Goal: Information Seeking & Learning: Learn about a topic

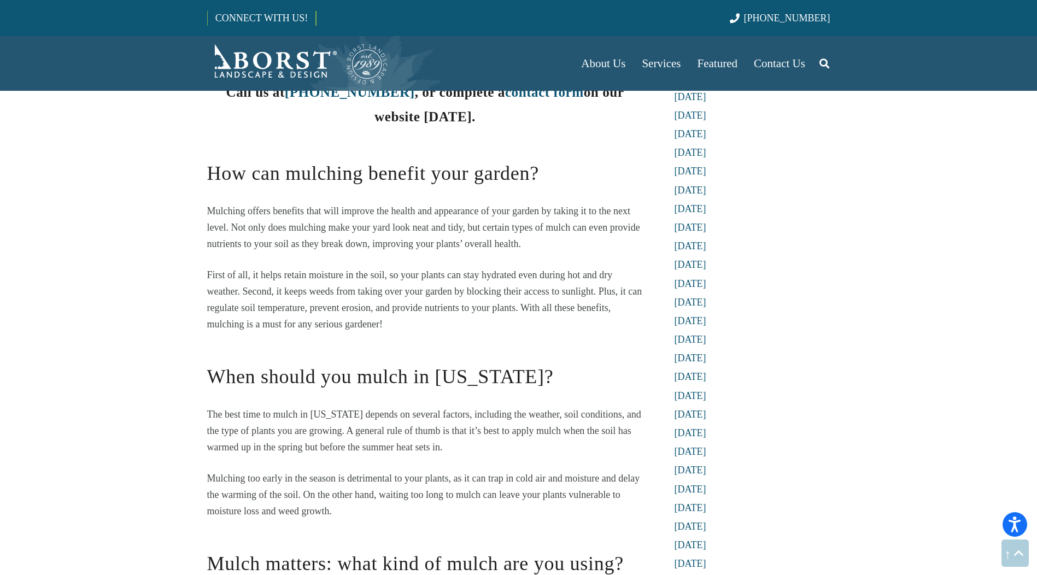
scroll to position [929, 0]
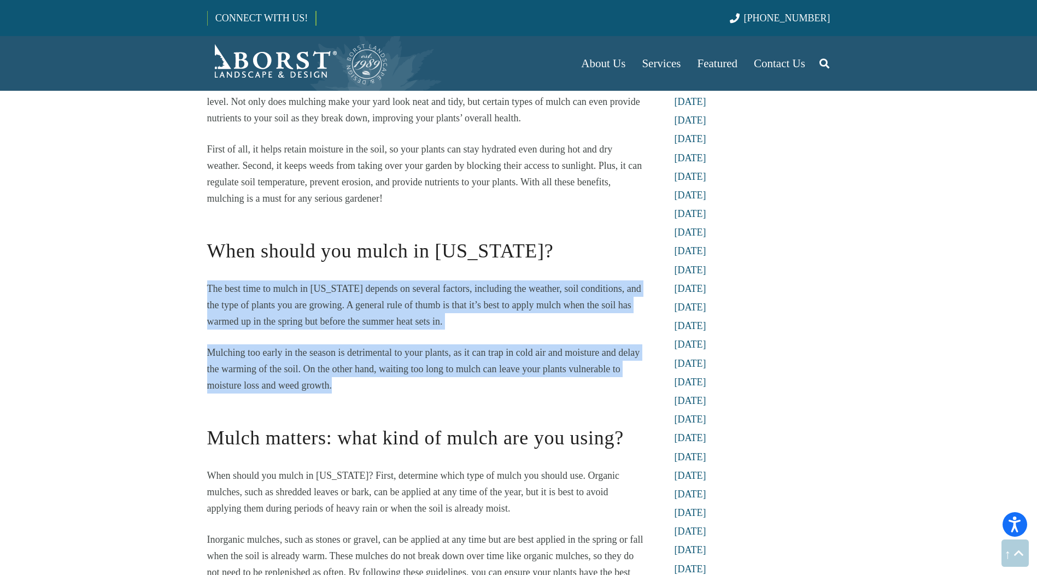
drag, startPoint x: 184, startPoint y: 284, endPoint x: 358, endPoint y: 393, distance: 204.8
drag, startPoint x: 358, startPoint y: 393, endPoint x: 366, endPoint y: 394, distance: 7.7
click at [358, 393] on p "Mulching too early in the season is detrimental to your plants, as it can trap …" at bounding box center [425, 368] width 436 height 49
drag, startPoint x: 390, startPoint y: 394, endPoint x: 122, endPoint y: 280, distance: 291.2
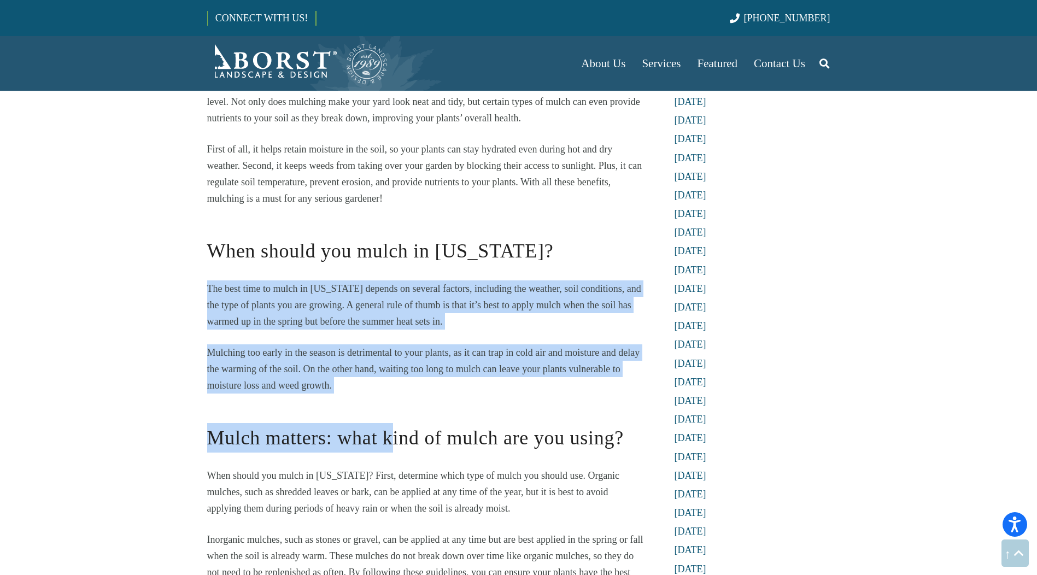
drag, startPoint x: 122, startPoint y: 280, endPoint x: 409, endPoint y: 392, distance: 307.6
click at [409, 392] on p "Mulching too early in the season is detrimental to your plants, as it can trap …" at bounding box center [425, 368] width 436 height 49
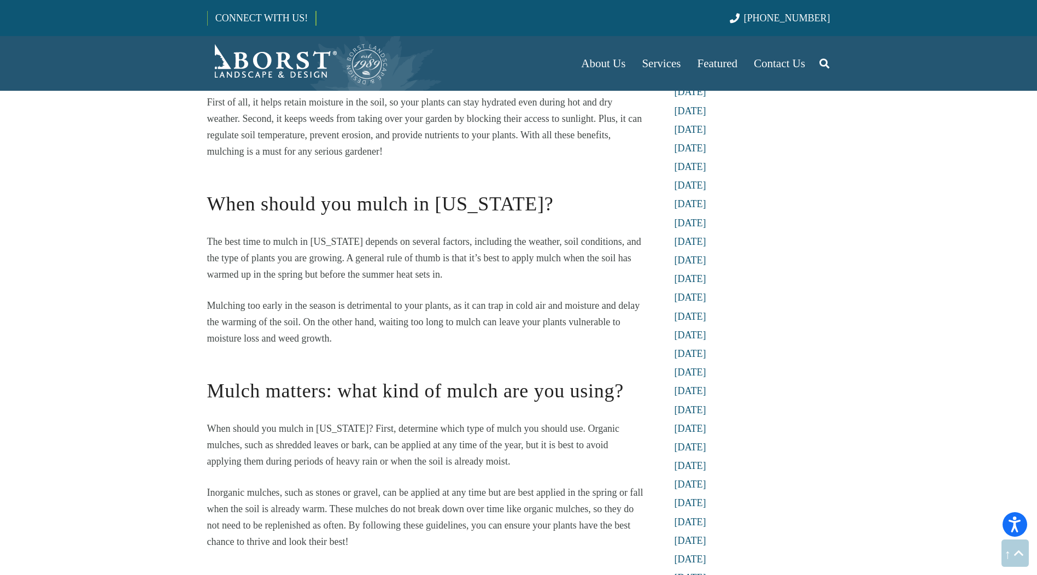
scroll to position [1203, 0]
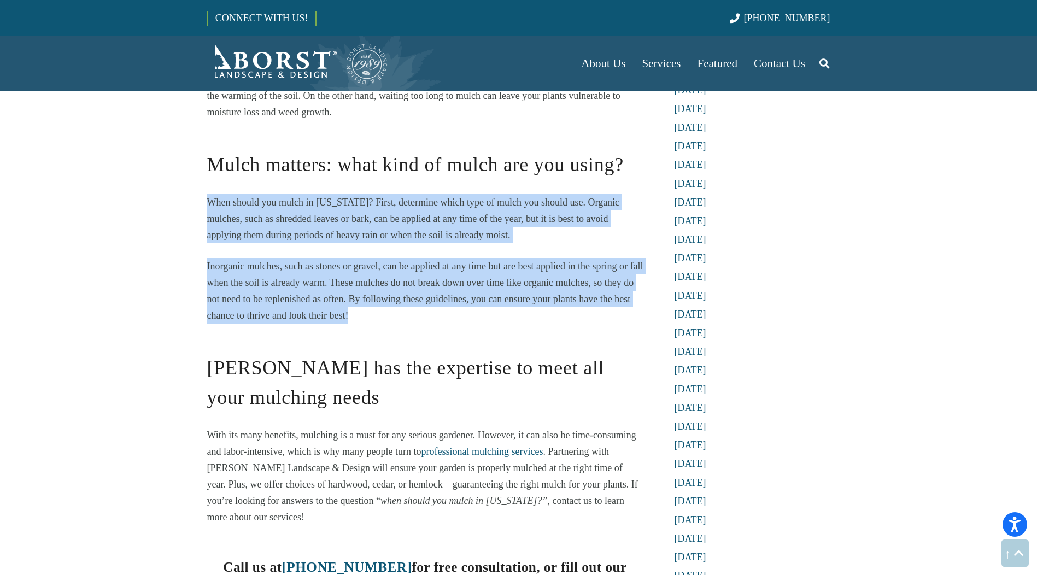
drag, startPoint x: 183, startPoint y: 193, endPoint x: 440, endPoint y: 318, distance: 285.3
click at [440, 318] on p "Inorganic mulches, such as stones or gravel, can be applied at any time but are…" at bounding box center [425, 291] width 436 height 66
